Goal: Book appointment/travel/reservation

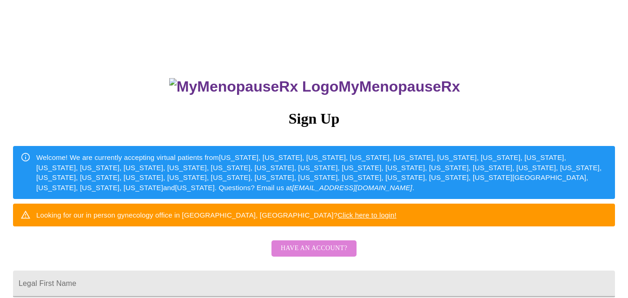
click at [351, 257] on button "Have an account?" at bounding box center [314, 248] width 85 height 16
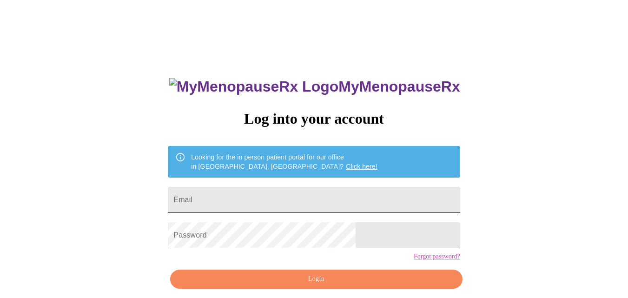
click at [375, 187] on input "Email" at bounding box center [314, 200] width 292 height 26
type input "[EMAIL_ADDRESS][DOMAIN_NAME]"
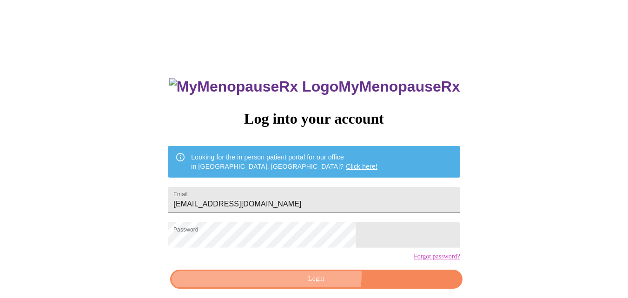
click at [318, 285] on span "Login" at bounding box center [316, 279] width 271 height 12
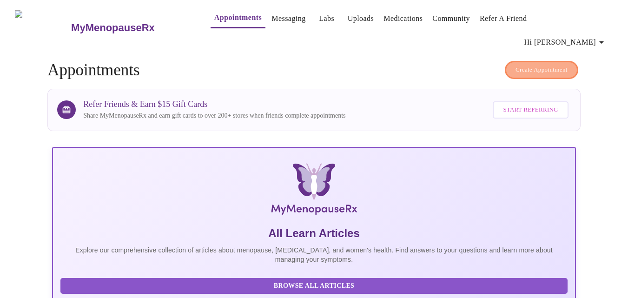
click at [519, 65] on span "Create Appointment" at bounding box center [542, 70] width 52 height 11
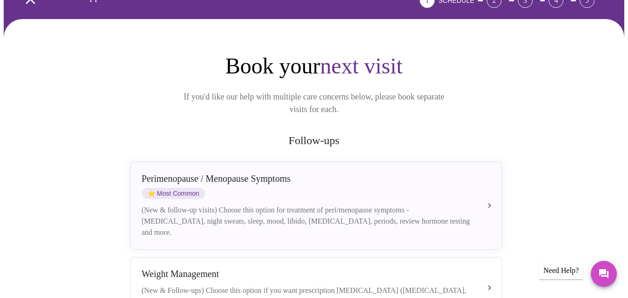
scroll to position [63, 0]
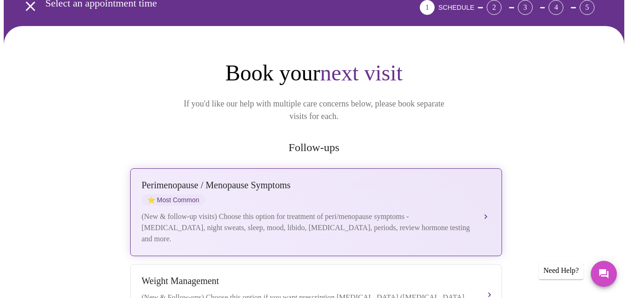
click at [491, 192] on button "[MEDICAL_DATA] / Menopause Symptoms ⭐ Most Common (New & follow-up visits) Choo…" at bounding box center [316, 212] width 372 height 88
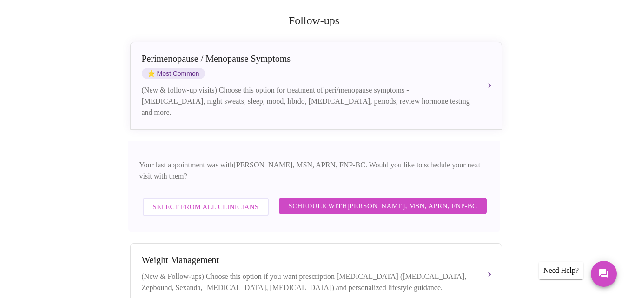
scroll to position [209, 0]
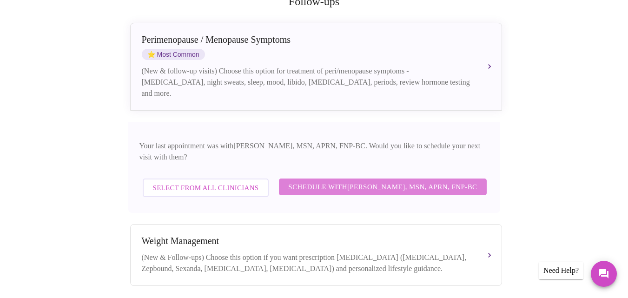
click at [449, 181] on span "Schedule with [PERSON_NAME], MSN, APRN, FNP-BC" at bounding box center [382, 187] width 189 height 12
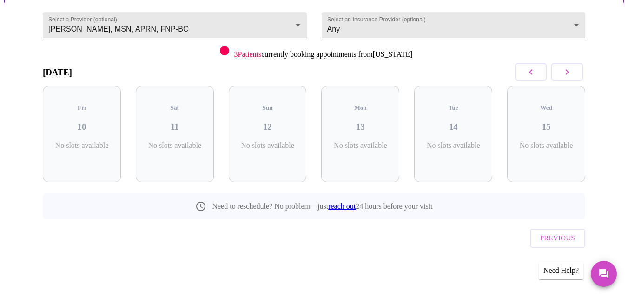
scroll to position [67, 0]
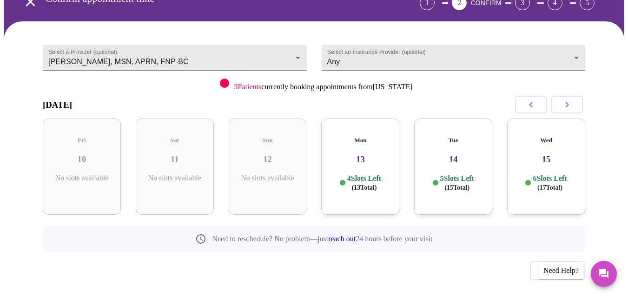
click at [569, 102] on icon "button" at bounding box center [567, 105] width 3 height 6
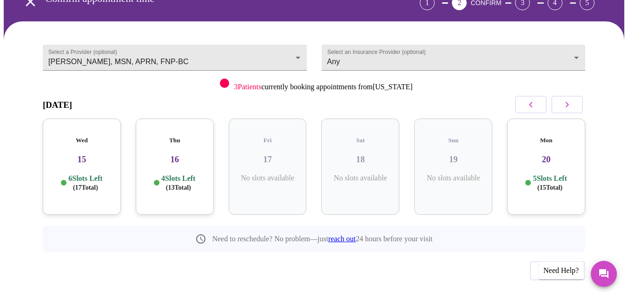
click at [569, 102] on icon "button" at bounding box center [567, 105] width 3 height 6
click at [567, 99] on icon "button" at bounding box center [567, 104] width 11 height 11
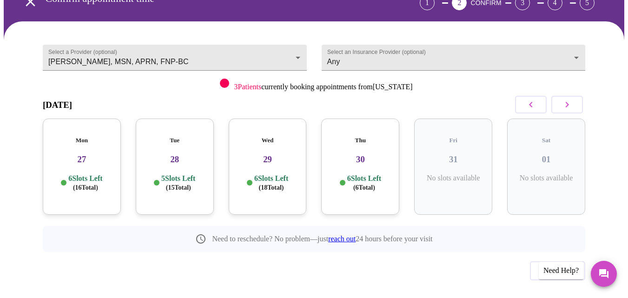
click at [389, 154] on h3 "30" at bounding box center [360, 159] width 63 height 10
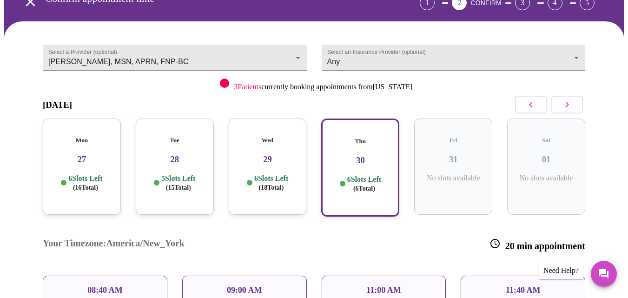
click at [288, 276] on div "09:00 AM" at bounding box center [244, 290] width 125 height 29
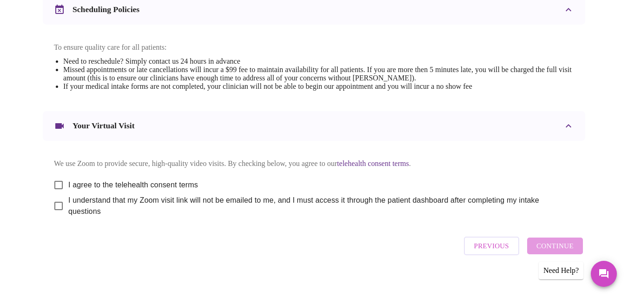
scroll to position [379, 0]
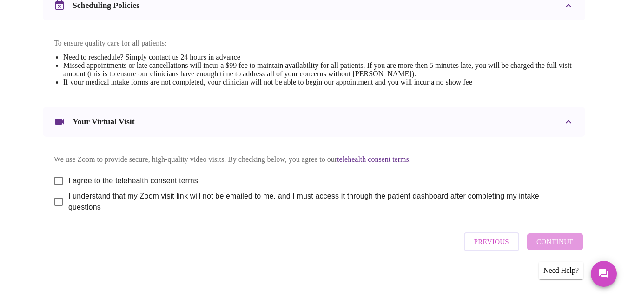
click at [54, 171] on input "I agree to the telehealth consent terms" at bounding box center [59, 181] width 20 height 20
checkbox input "true"
click at [61, 196] on input "I understand that my Zoom visit link will not be emailed to me, and I must acce…" at bounding box center [59, 202] width 20 height 20
checkbox input "true"
click at [564, 240] on span "Continue" at bounding box center [554, 242] width 37 height 12
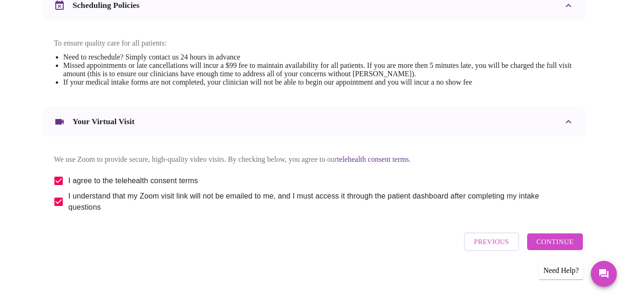
scroll to position [98, 0]
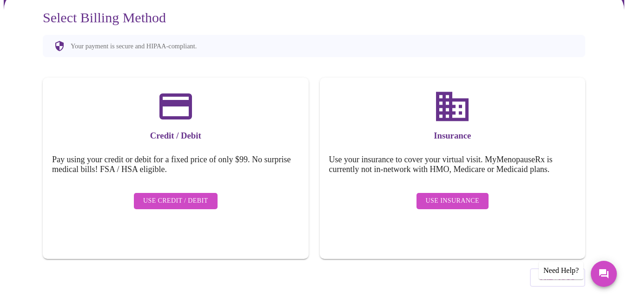
click at [463, 195] on span "Use Insurance" at bounding box center [452, 201] width 53 height 12
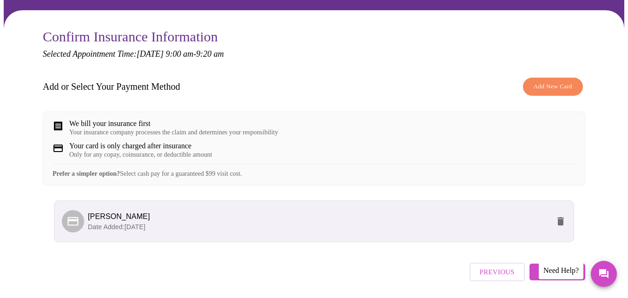
scroll to position [107, 0]
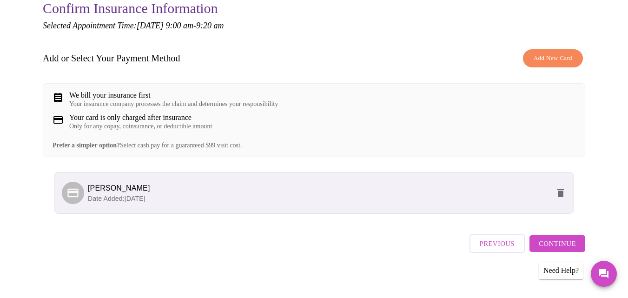
click at [561, 240] on span "Continue" at bounding box center [557, 244] width 37 height 12
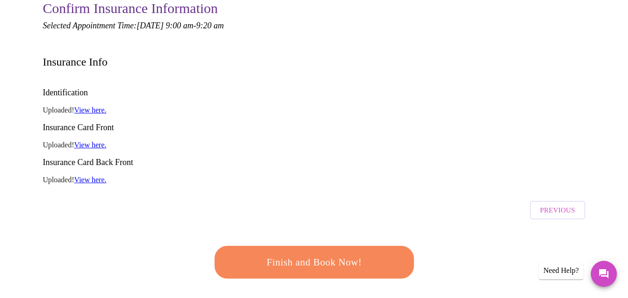
click at [250, 254] on span "Finish and Book Now!" at bounding box center [314, 262] width 172 height 17
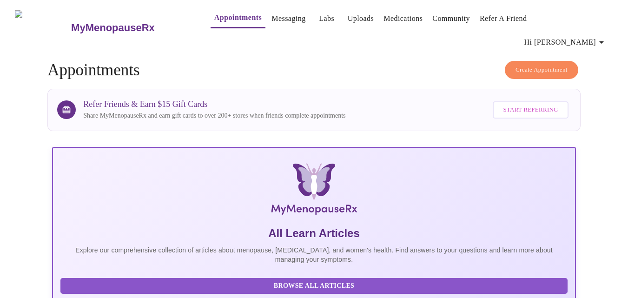
click at [277, 22] on link "Messaging" at bounding box center [289, 18] width 34 height 13
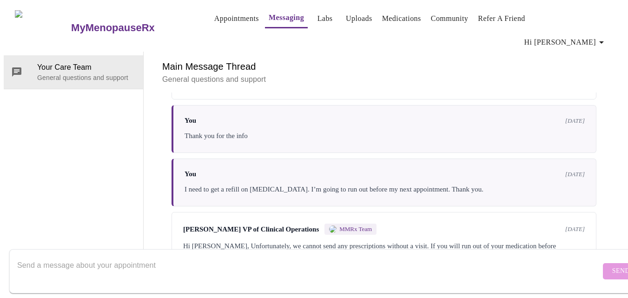
scroll to position [354, 0]
click at [275, 265] on textarea "Send a message about your appointment" at bounding box center [308, 271] width 583 height 30
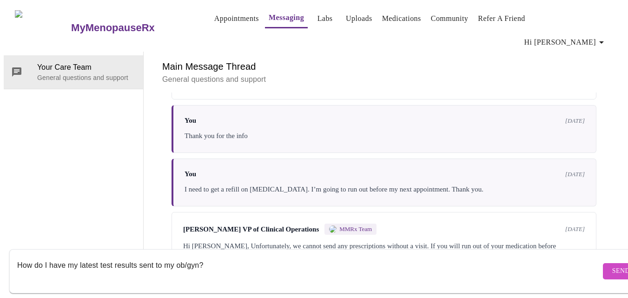
type textarea "How do I have my latest test results sent to my ob/gyn?"
click at [612, 265] on span "Send" at bounding box center [621, 271] width 18 height 12
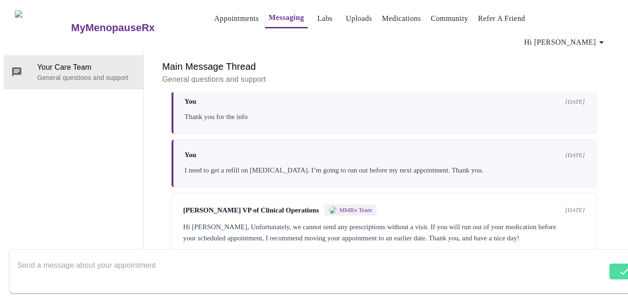
scroll to position [411, 0]
